Goal: Information Seeking & Learning: Learn about a topic

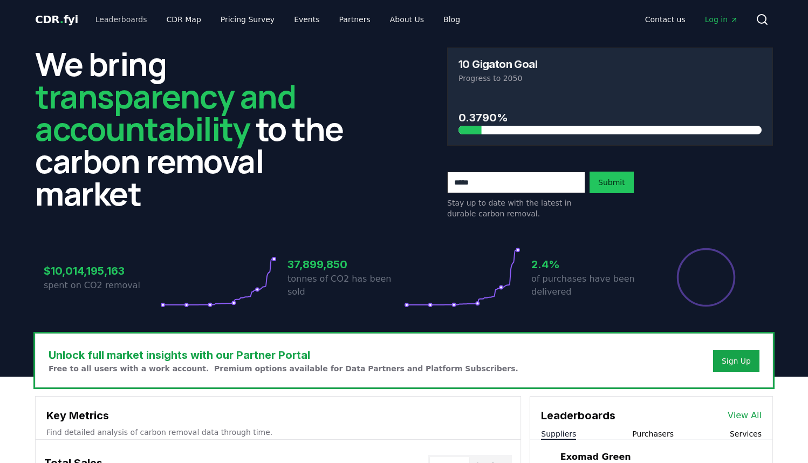
click at [118, 17] on link "Leaderboards" at bounding box center [121, 19] width 69 height 19
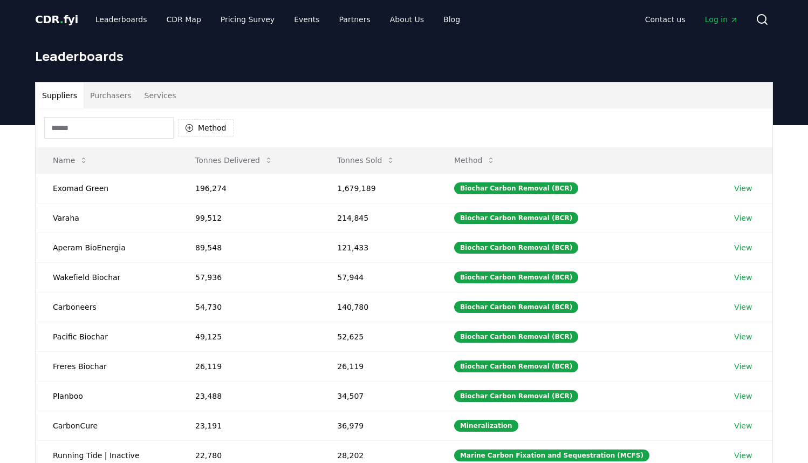
click at [120, 99] on button "Purchasers" at bounding box center [111, 95] width 54 height 26
click at [66, 101] on button "Suppliers" at bounding box center [60, 95] width 48 height 26
click at [172, 20] on link "CDR Map" at bounding box center [184, 19] width 52 height 19
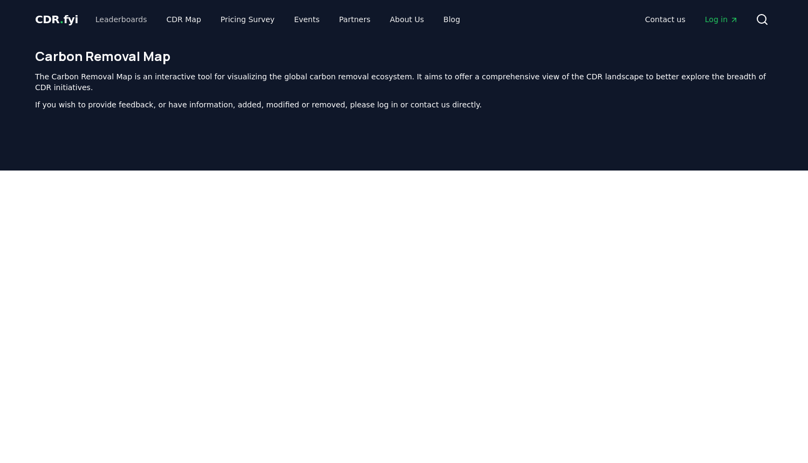
click at [118, 22] on link "Leaderboards" at bounding box center [121, 19] width 69 height 19
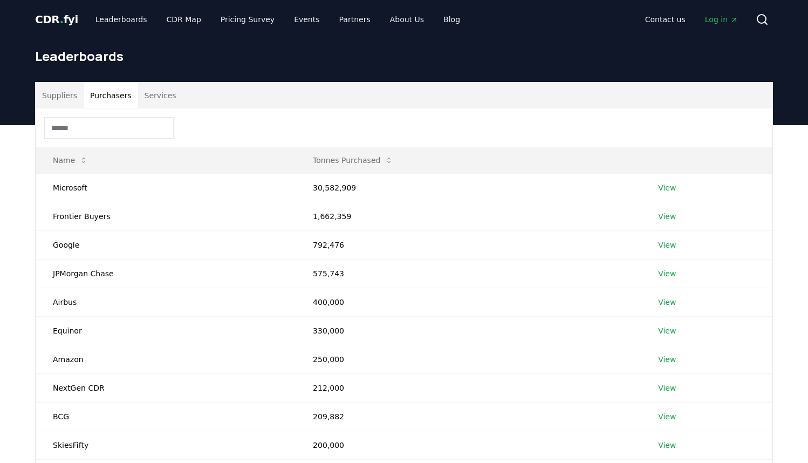
click at [95, 97] on button "Purchasers" at bounding box center [111, 95] width 54 height 26
click at [18, 219] on div "Suppliers Purchasers Services Name Tonnes Purchased Microsoft 30,582,909 View F…" at bounding box center [404, 335] width 808 height 421
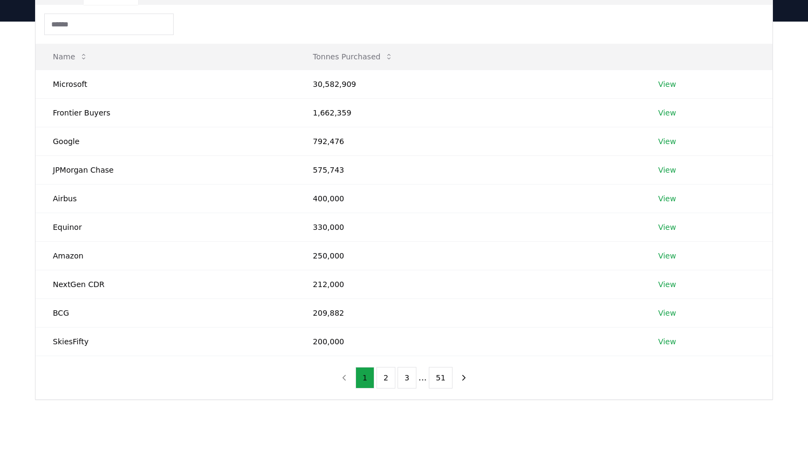
scroll to position [102, 0]
click at [388, 387] on button "2" at bounding box center [385, 379] width 19 height 22
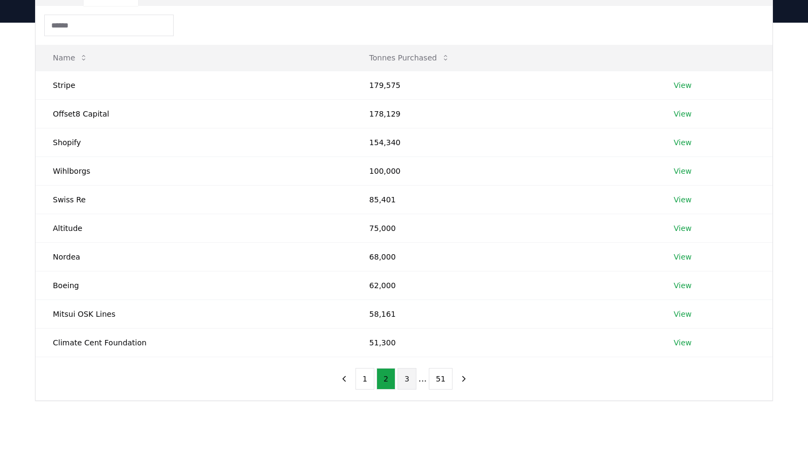
click at [408, 381] on button "3" at bounding box center [406, 379] width 19 height 22
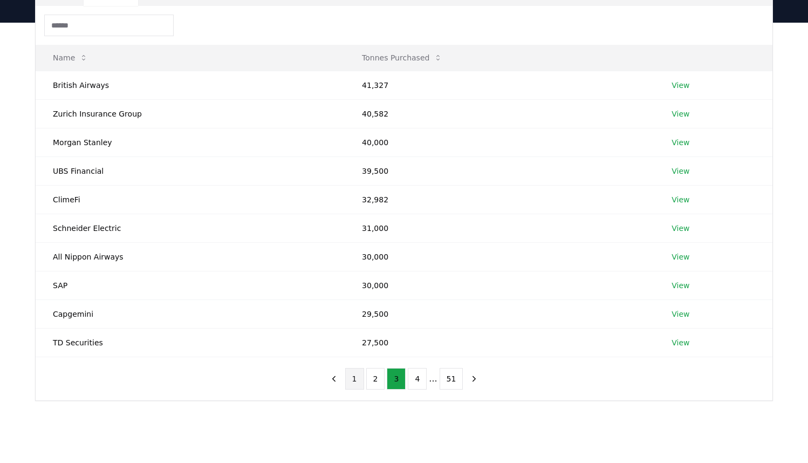
click at [355, 380] on button "1" at bounding box center [354, 379] width 19 height 22
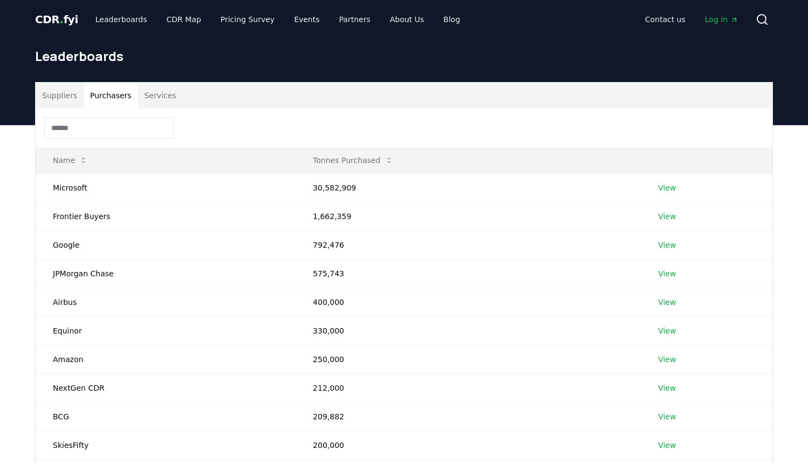
scroll to position [0, 0]
click at [53, 18] on span "CDR . fyi" at bounding box center [56, 19] width 43 height 13
